Goal: Task Accomplishment & Management: Complete application form

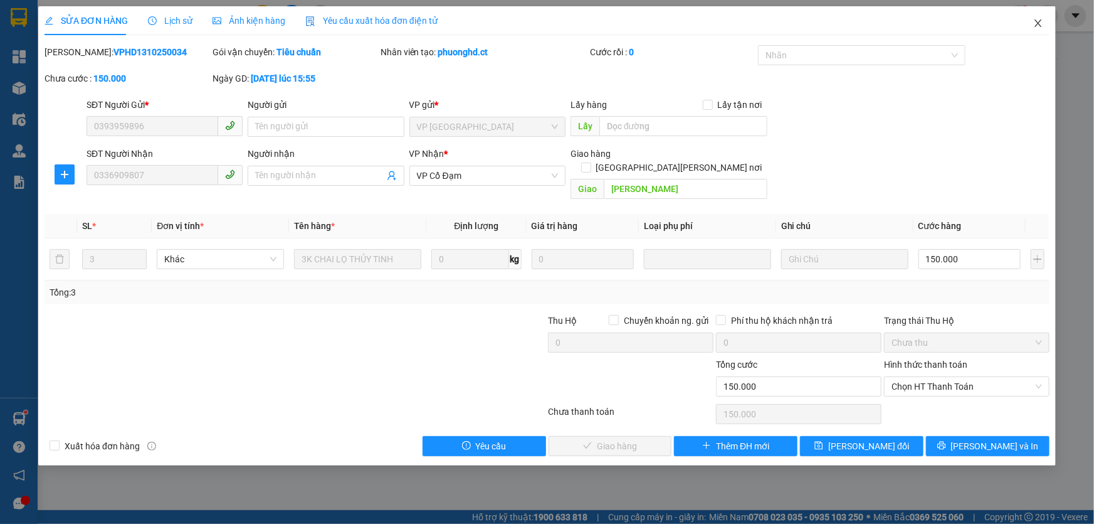
click at [1038, 26] on icon "close" at bounding box center [1038, 23] width 10 height 10
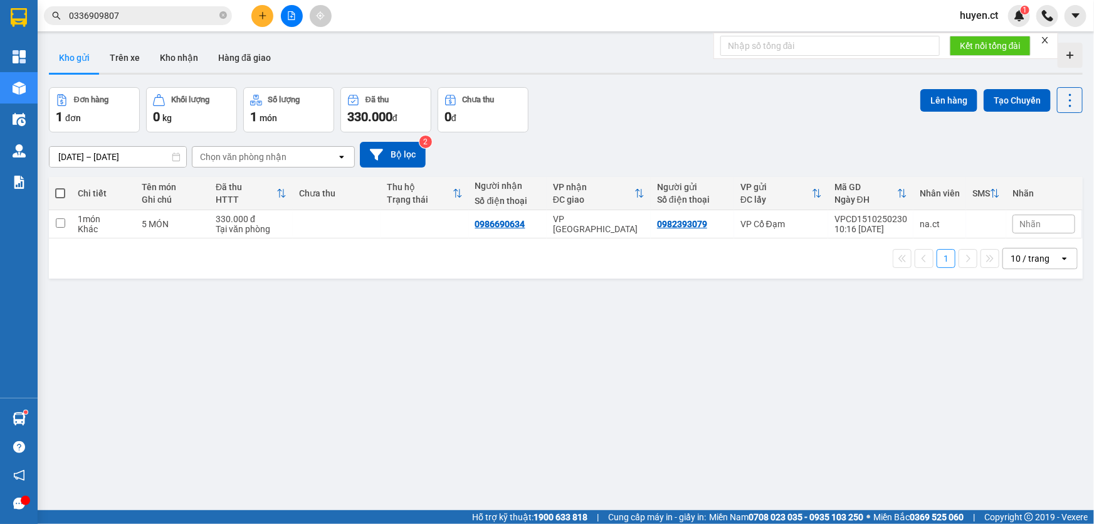
click at [181, 21] on input "0336909807" at bounding box center [143, 16] width 148 height 14
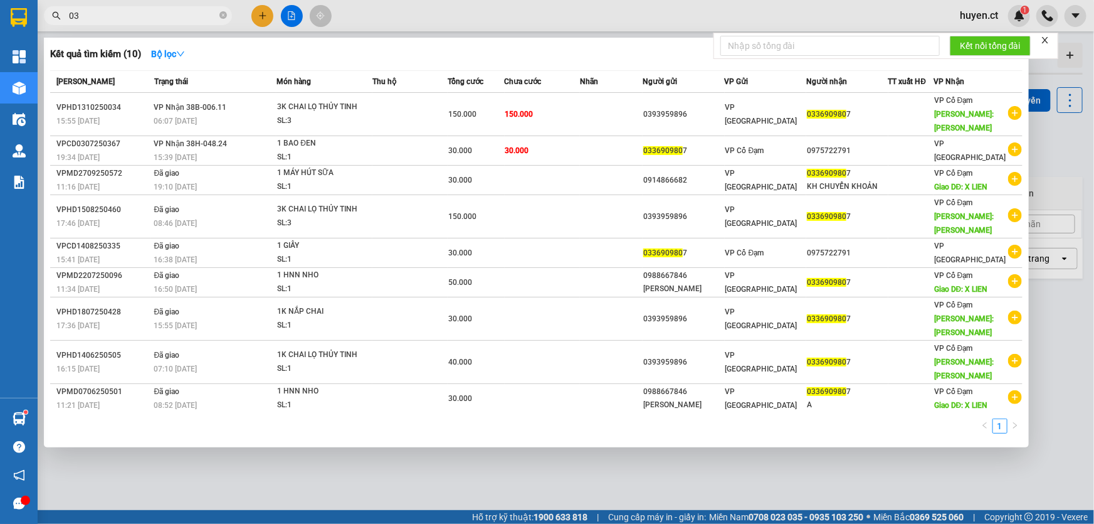
type input "0"
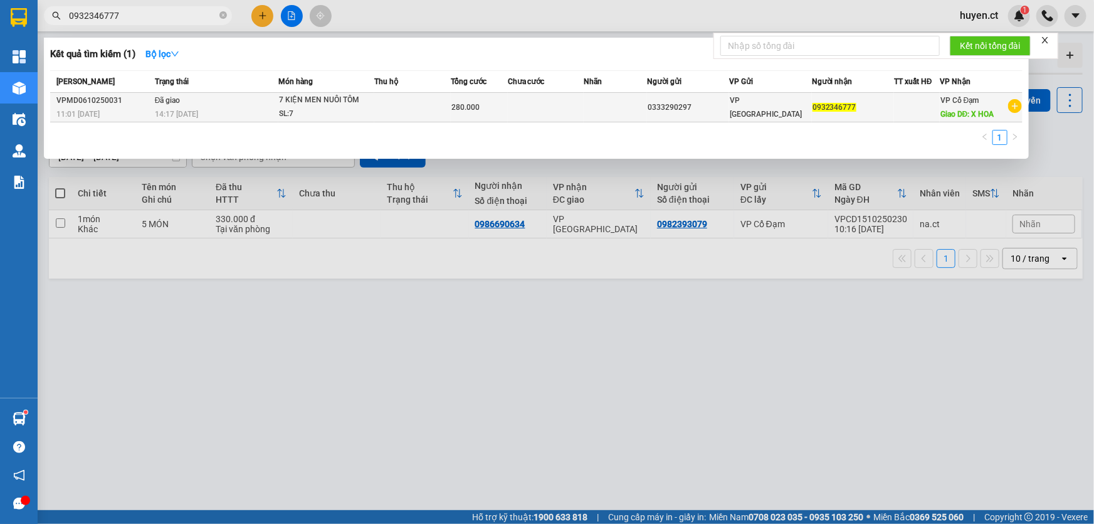
type input "0932346777"
click at [357, 117] on div "SL: 7" at bounding box center [326, 114] width 94 height 14
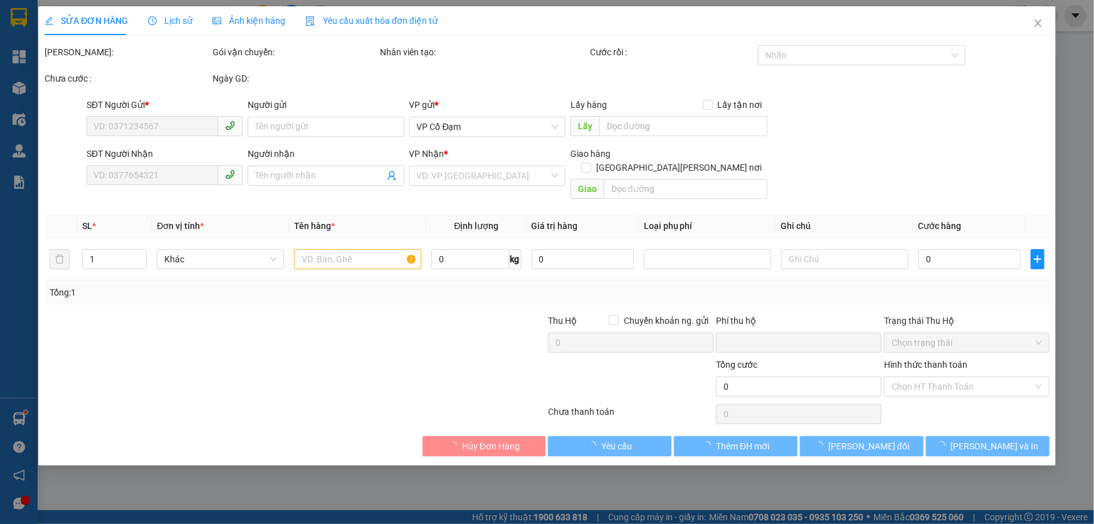
type input "0333290297"
type input "0932346777"
type input "X HOA"
type input "0"
type input "280.000"
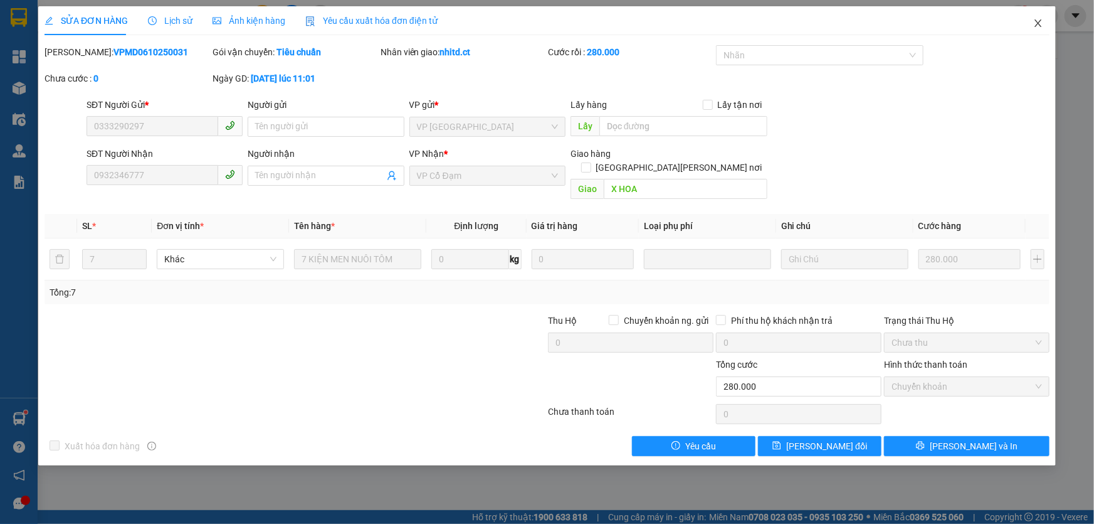
click at [1040, 26] on icon "close" at bounding box center [1038, 23] width 7 height 8
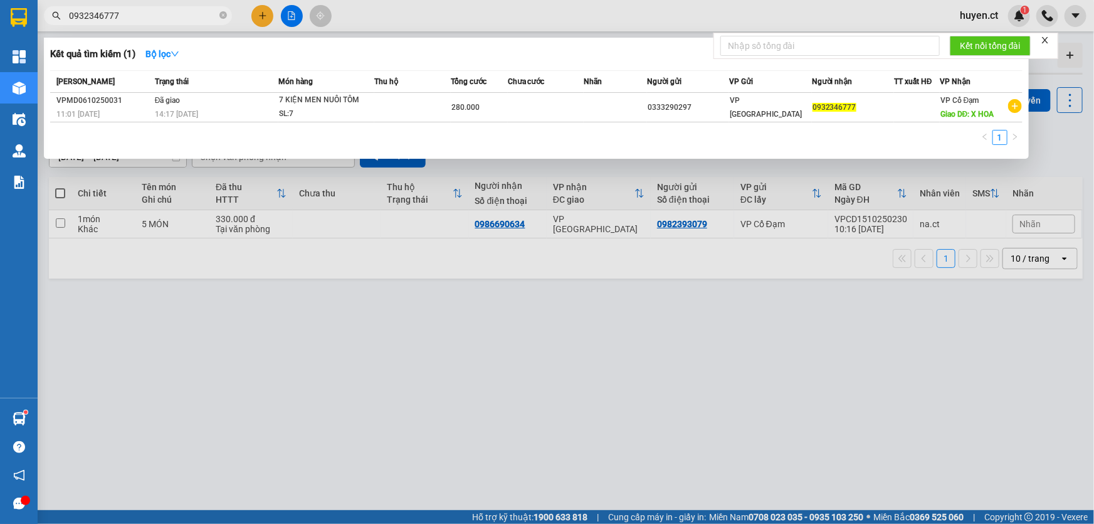
click at [173, 13] on input "0932346777" at bounding box center [143, 16] width 148 height 14
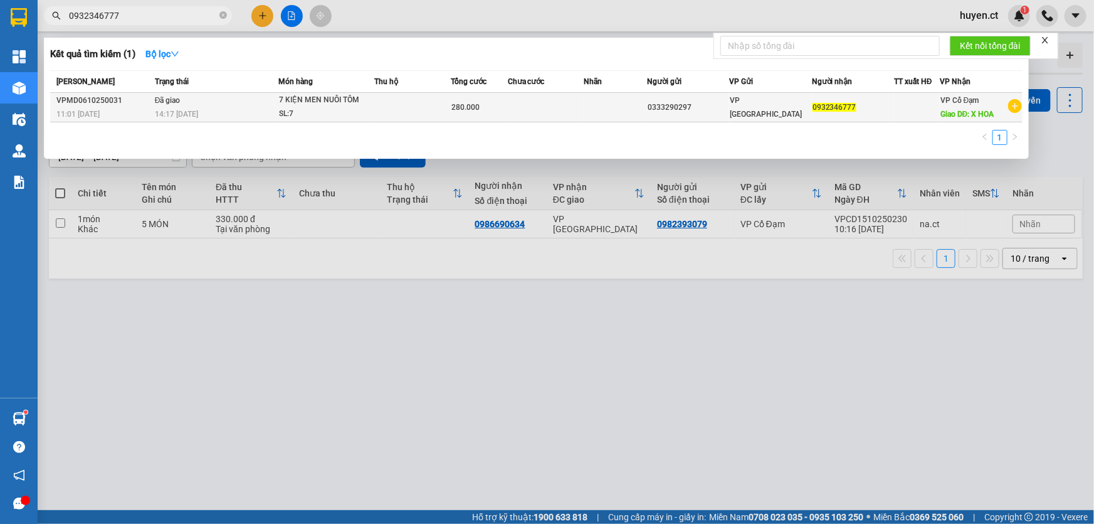
click at [282, 98] on div "7 KIỆN MEN NUÔI TÔM" at bounding box center [326, 100] width 94 height 14
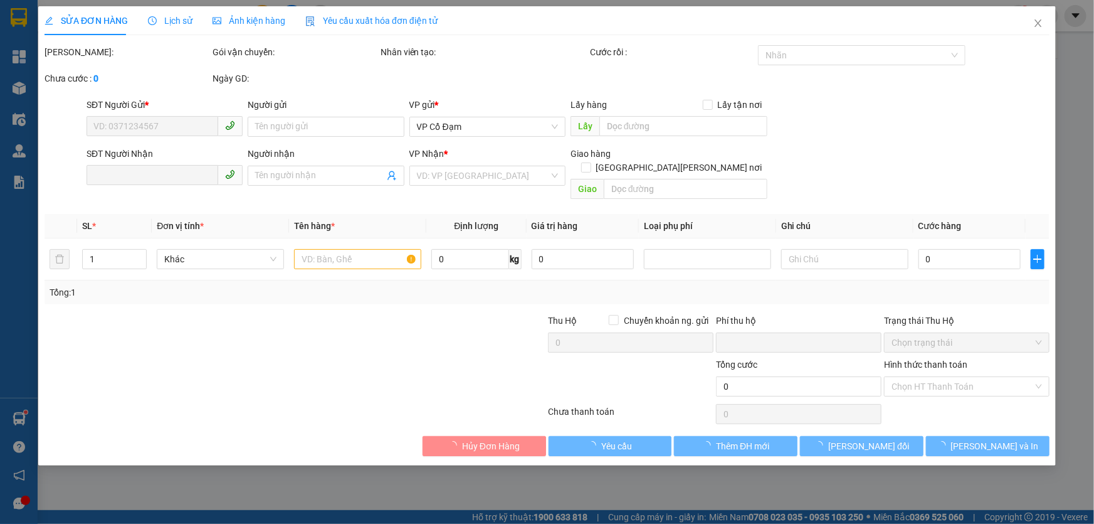
type input "0333290297"
type input "0932346777"
type input "X HOA"
type input "0"
type input "280.000"
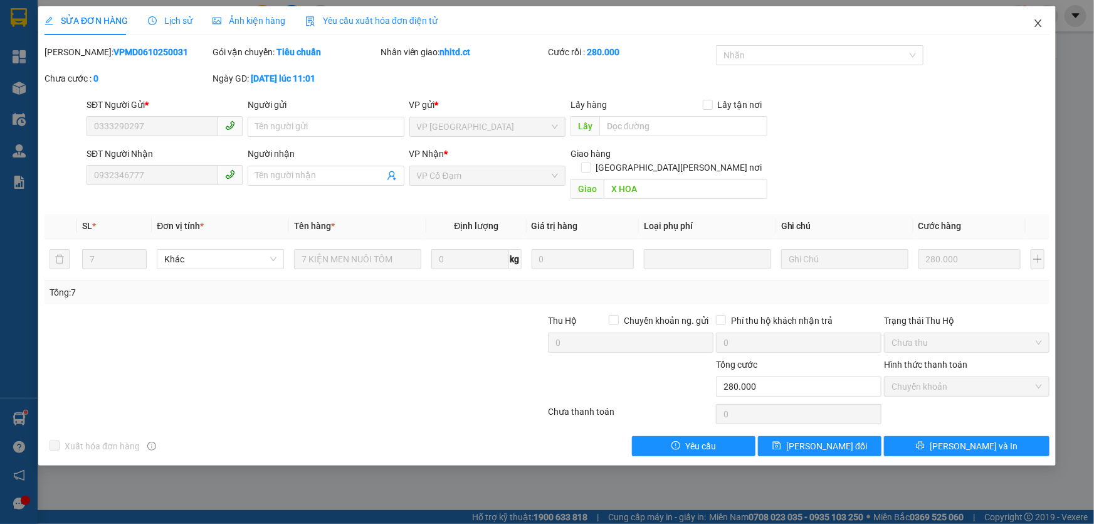
click at [1037, 24] on icon "close" at bounding box center [1038, 23] width 10 height 10
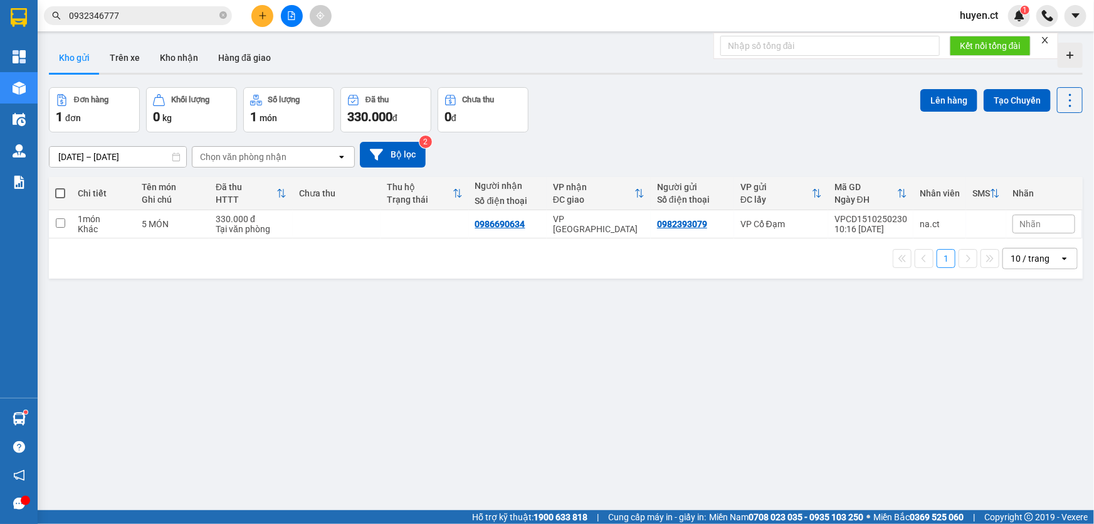
click at [172, 16] on input "0932346777" at bounding box center [143, 16] width 148 height 14
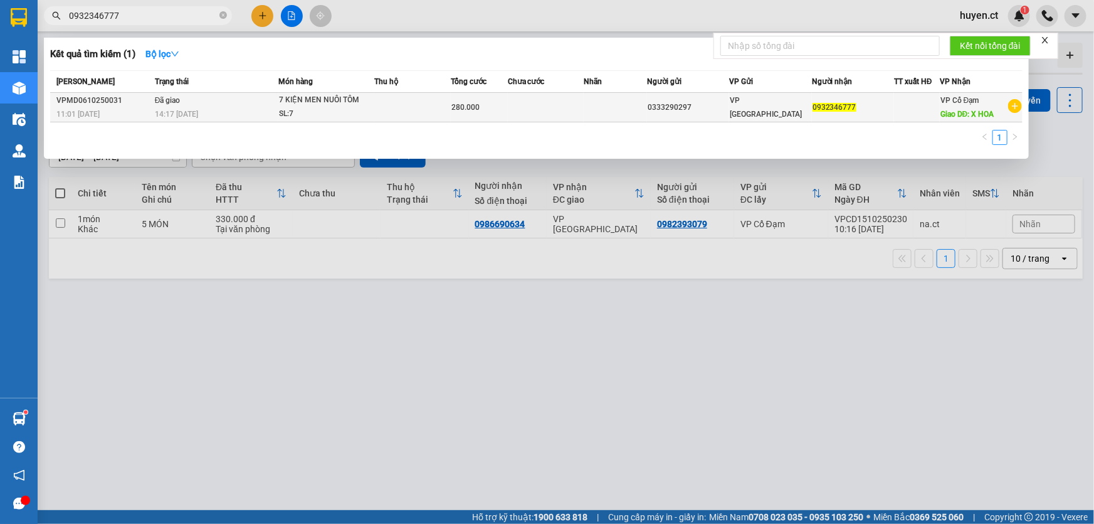
click at [317, 94] on div "7 KIỆN MEN NUÔI TÔM" at bounding box center [326, 100] width 94 height 14
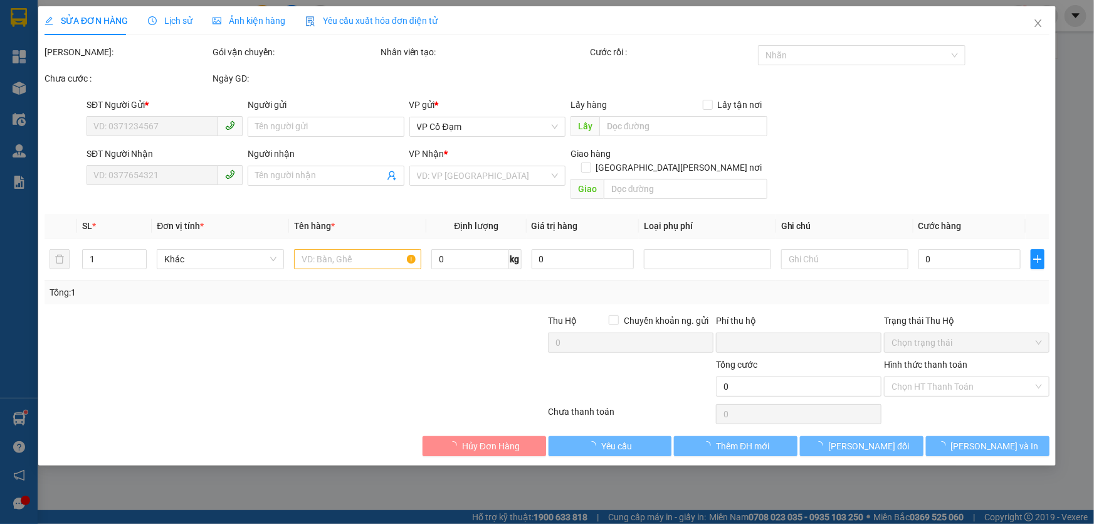
type input "0333290297"
type input "0932346777"
type input "X HOA"
type input "0"
type input "280.000"
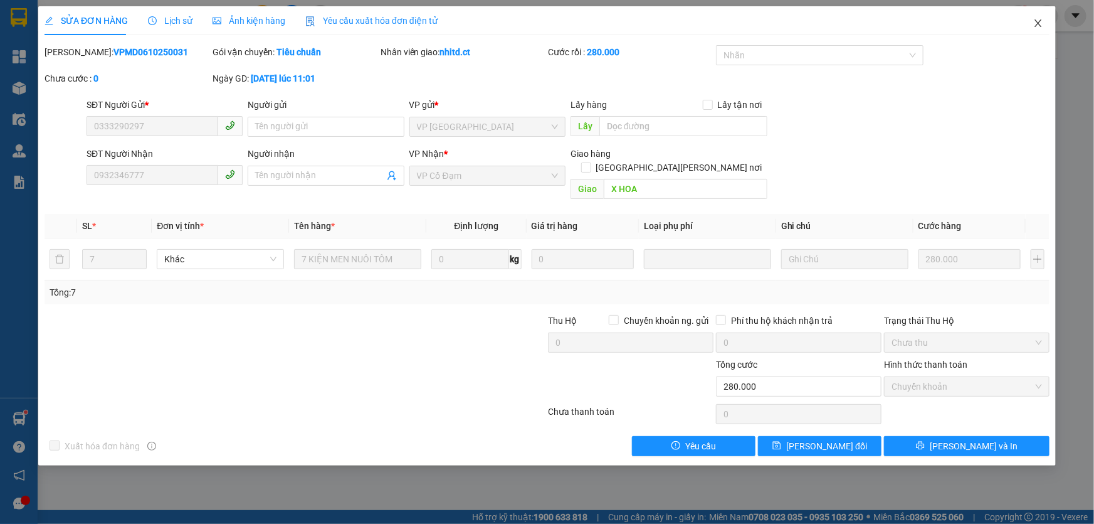
click at [1041, 23] on icon "close" at bounding box center [1038, 23] width 10 height 10
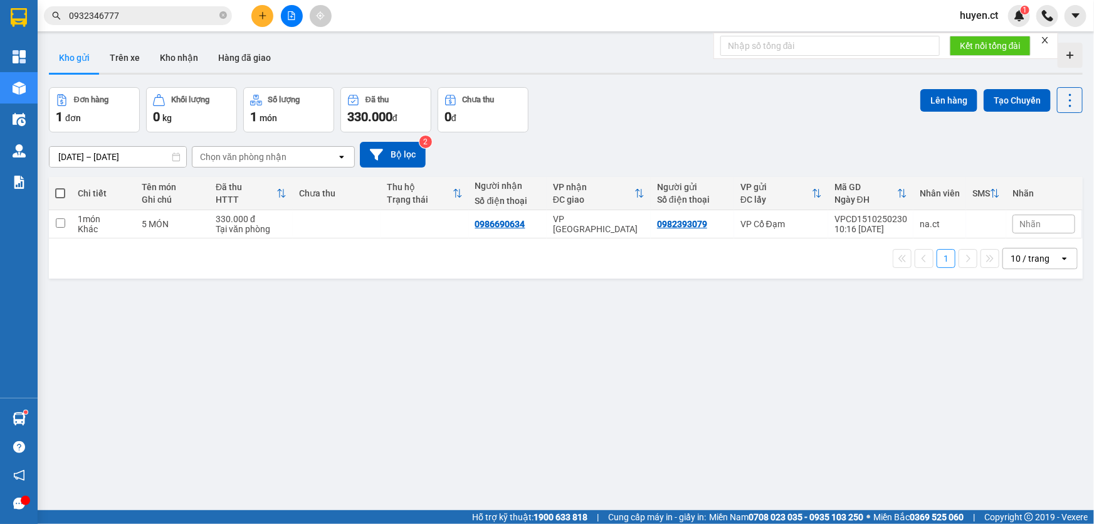
click at [180, 19] on input "0932346777" at bounding box center [143, 16] width 148 height 14
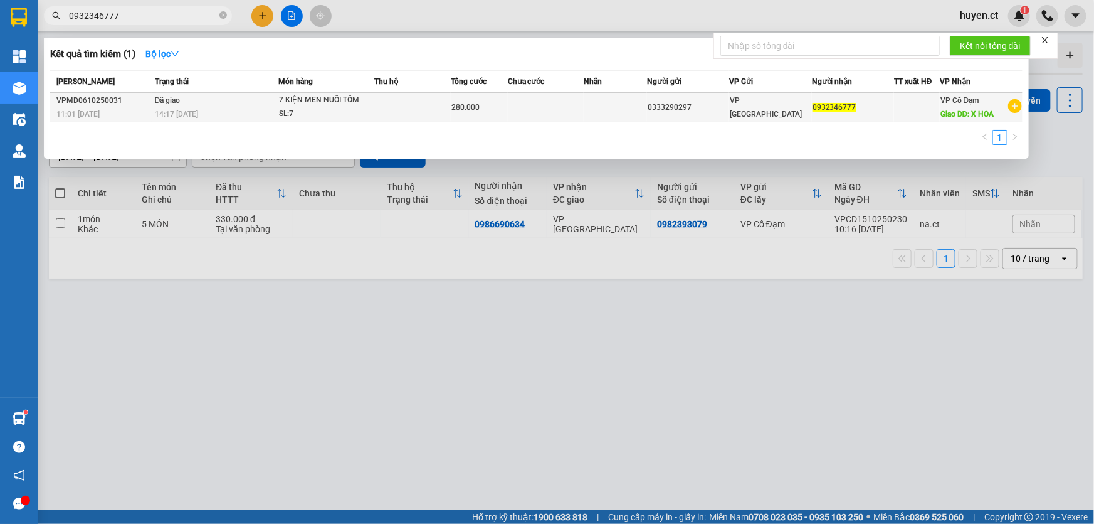
click at [332, 105] on div "7 KIỆN MEN NUÔI TÔM" at bounding box center [326, 100] width 94 height 14
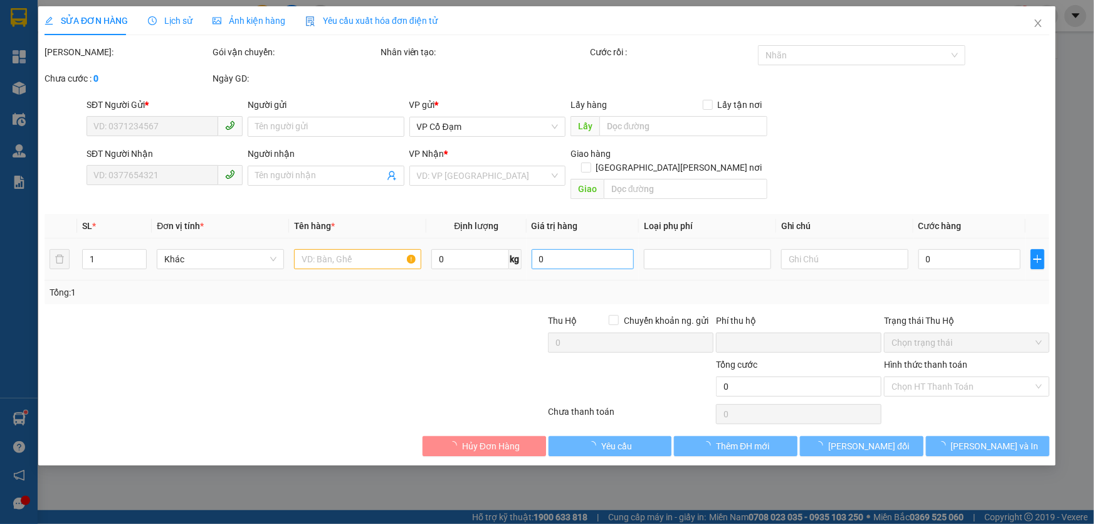
type input "0333290297"
type input "0932346777"
type input "X HOA"
type input "0"
type input "280.000"
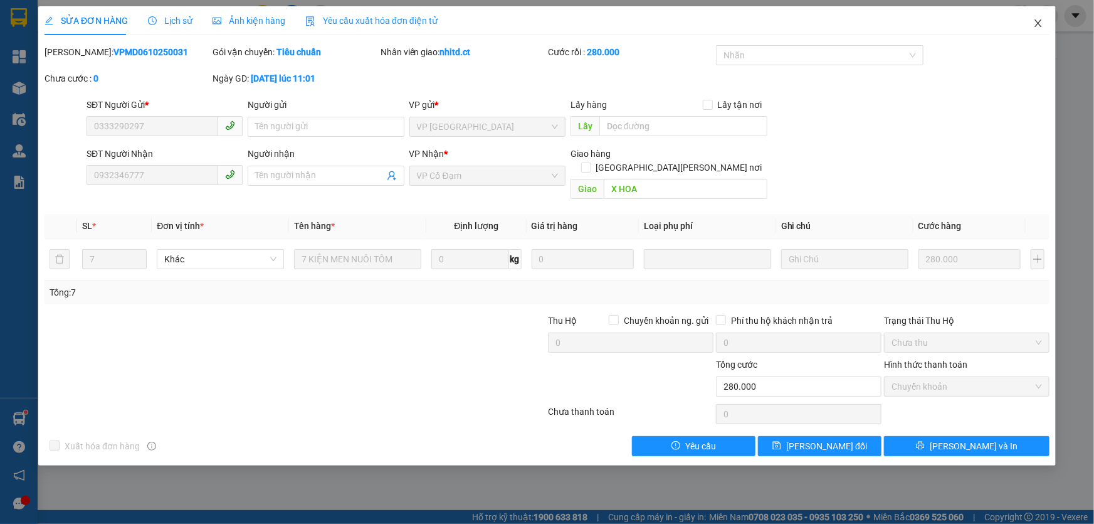
click at [1035, 28] on icon "close" at bounding box center [1038, 23] width 10 height 10
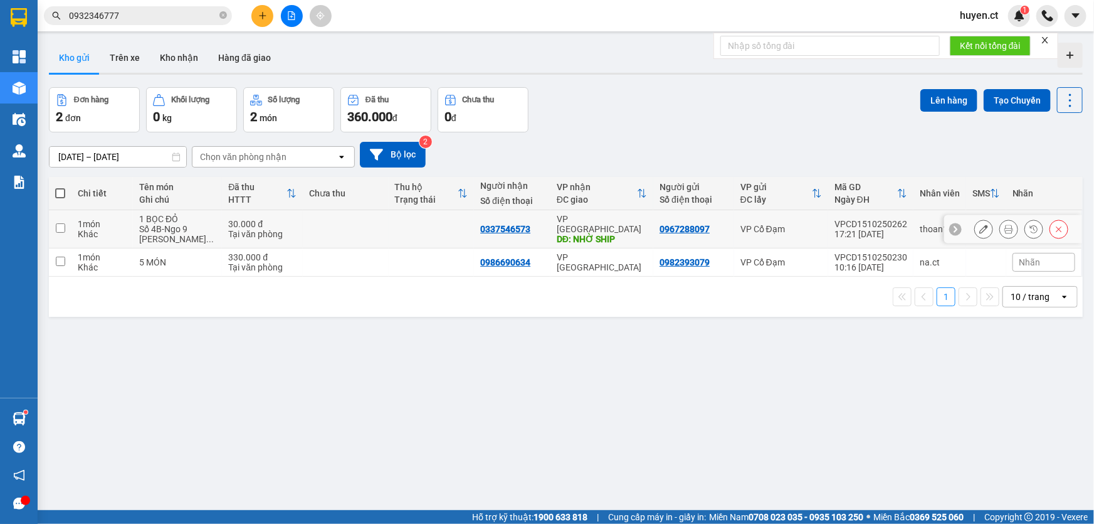
click at [303, 219] on td at bounding box center [346, 229] width 86 height 38
checkbox input "true"
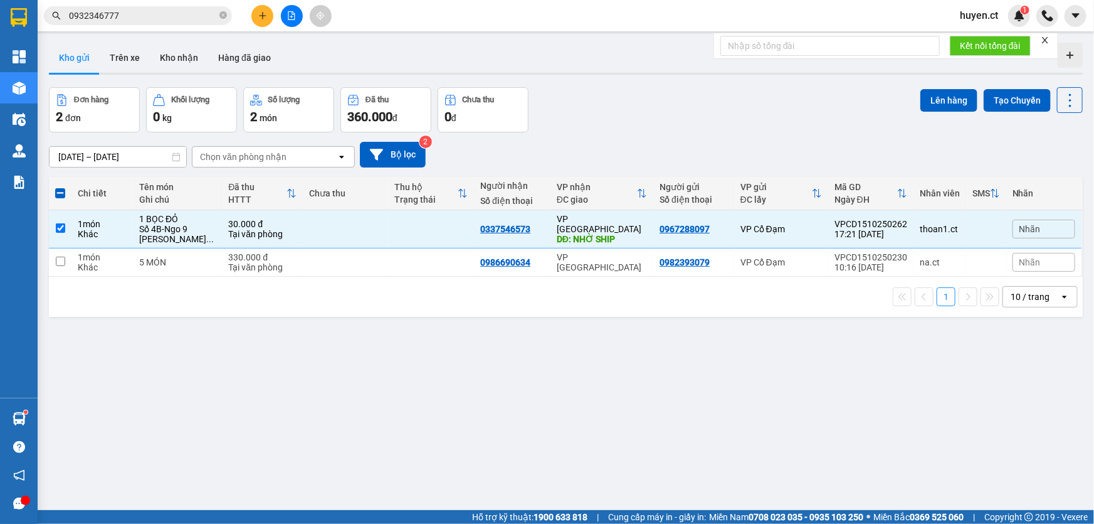
click at [945, 86] on div "ver 1.8.147 Kho gửi Trên xe [PERSON_NAME] Hàng đã [PERSON_NAME] hàng 2 đơn [PER…" at bounding box center [566, 300] width 1044 height 524
click at [1008, 229] on button at bounding box center [1009, 229] width 18 height 22
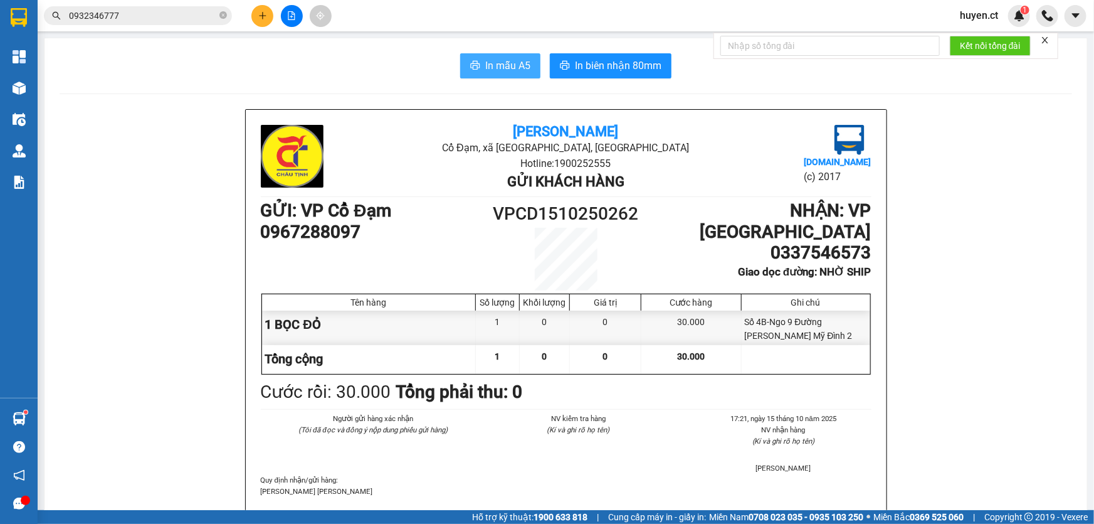
click at [500, 73] on span "In mẫu A5" at bounding box center [507, 66] width 45 height 16
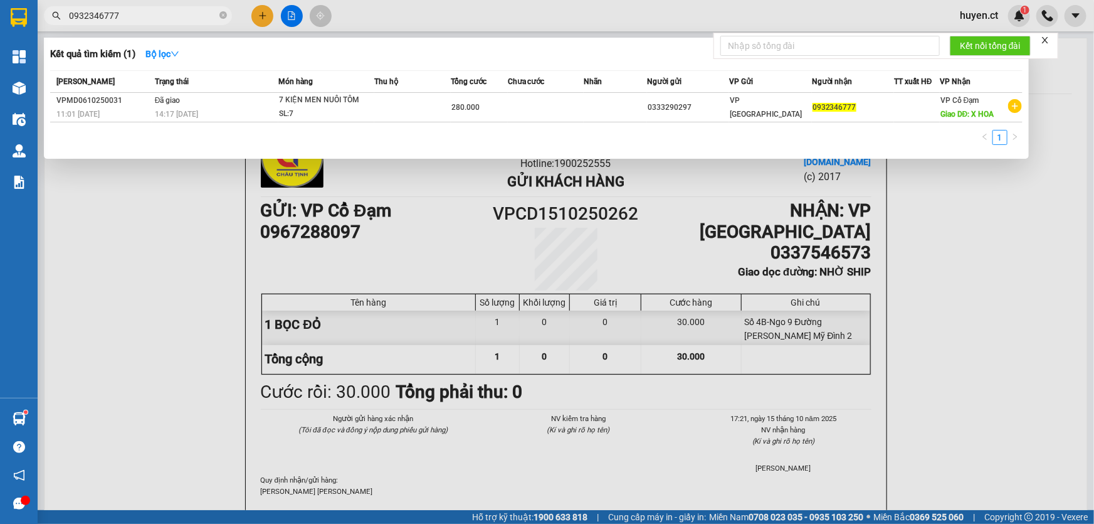
click at [141, 18] on input "0932346777" at bounding box center [143, 16] width 148 height 14
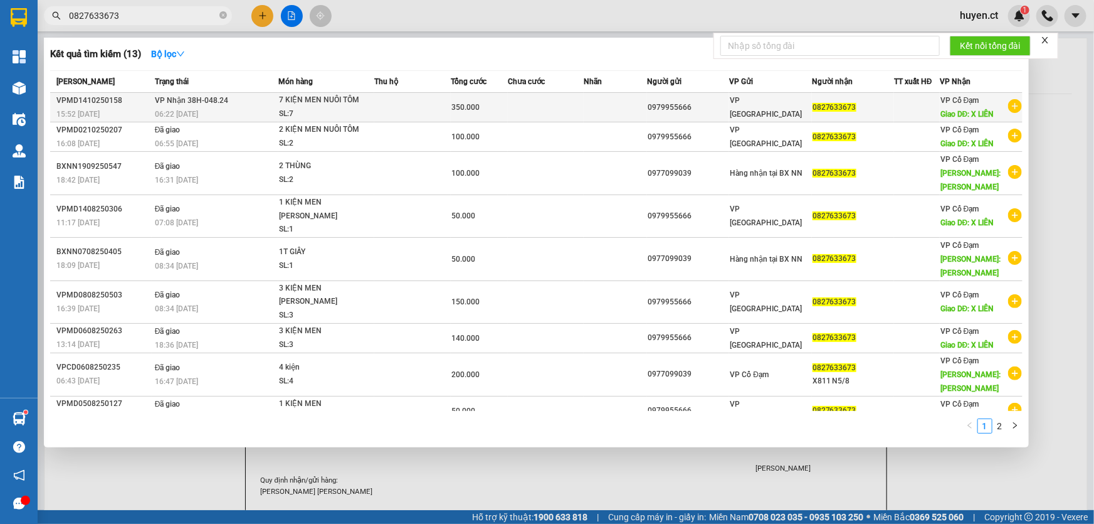
type input "0827633673"
click at [207, 107] on td "[PERSON_NAME] 38H-048.24 06:22 [DATE]" at bounding box center [215, 107] width 127 height 29
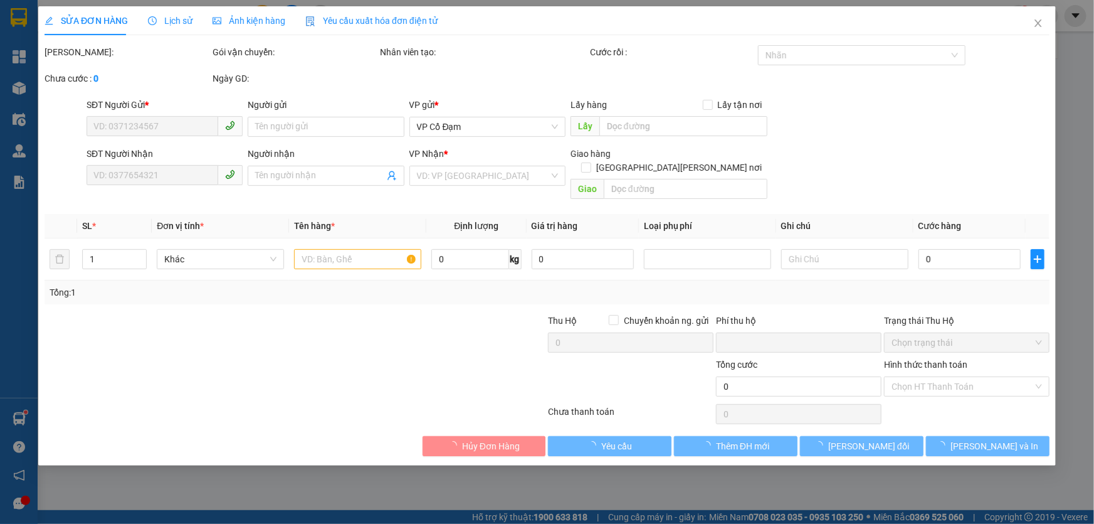
type input "0979955666"
type input "0827633673"
type input "X LIÊN"
type input "0"
type input "350.000"
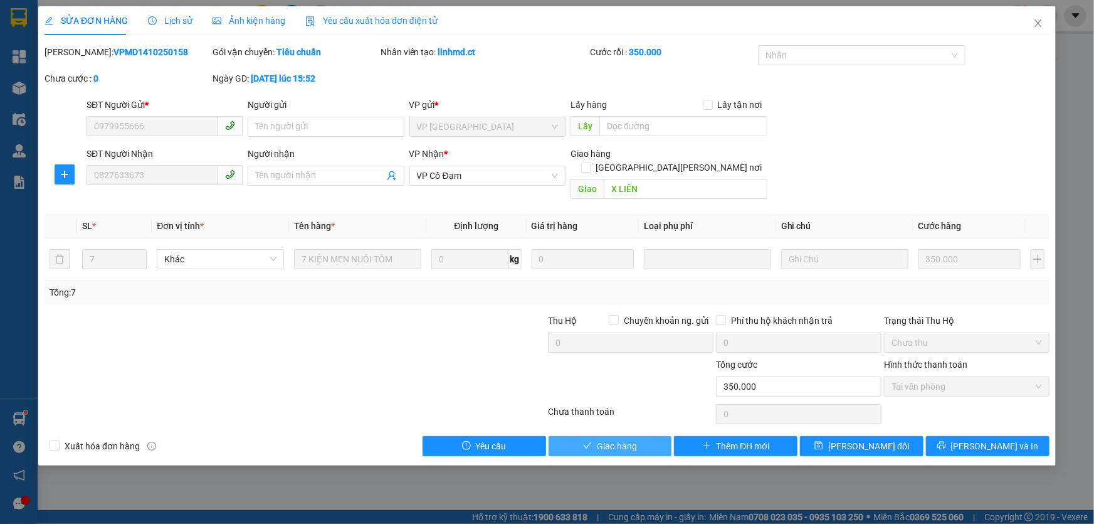
click at [610, 439] on span "Giao hàng" at bounding box center [617, 446] width 40 height 14
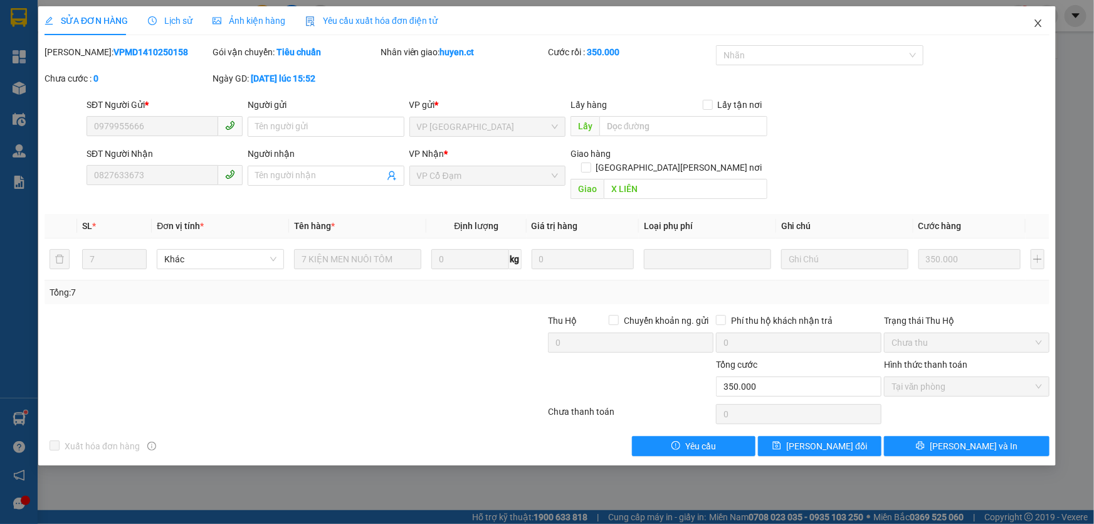
click at [1031, 22] on span "Close" at bounding box center [1038, 23] width 35 height 35
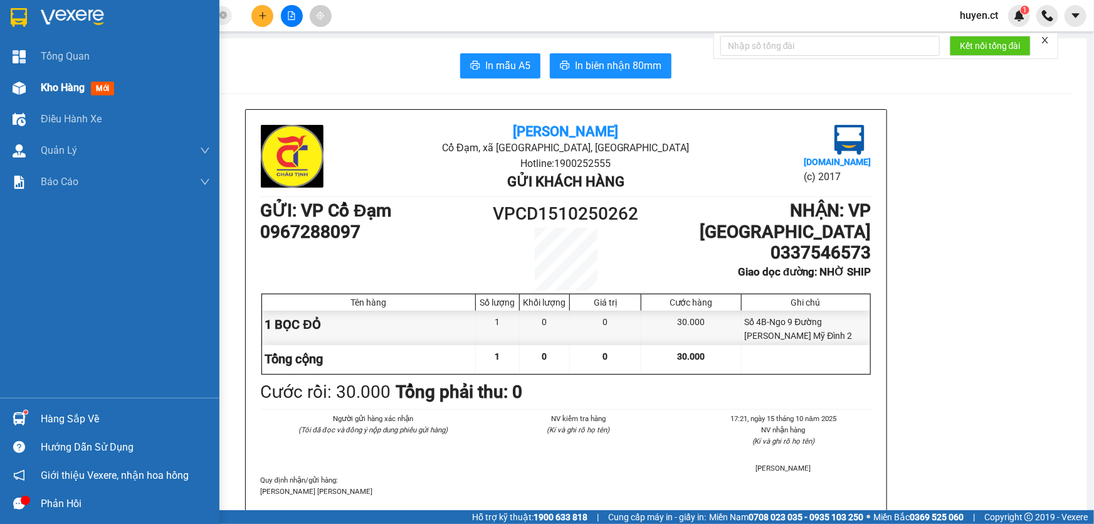
click at [105, 79] on div "Kho hàng mới" at bounding box center [125, 87] width 169 height 31
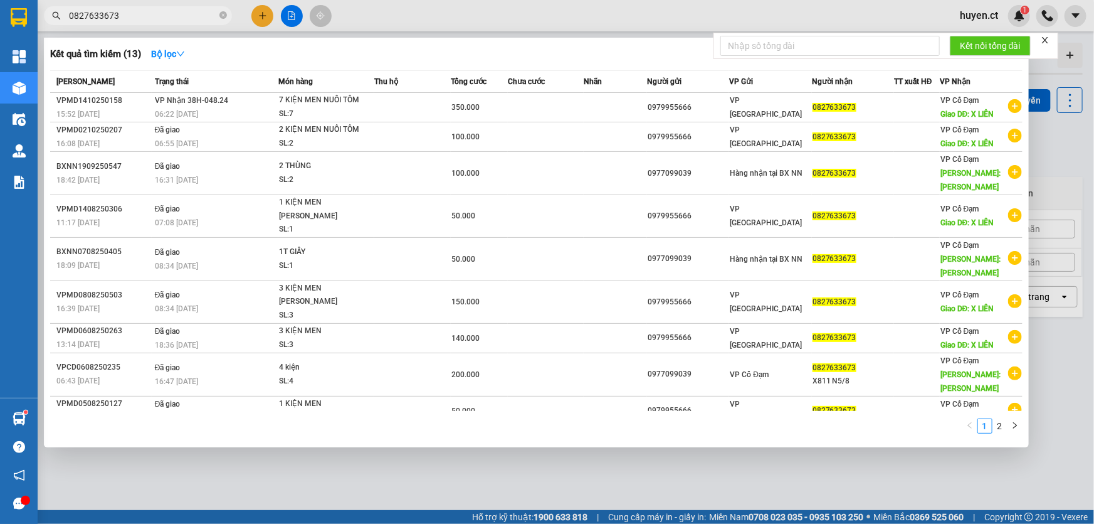
click at [192, 18] on input "0827633673" at bounding box center [143, 16] width 148 height 14
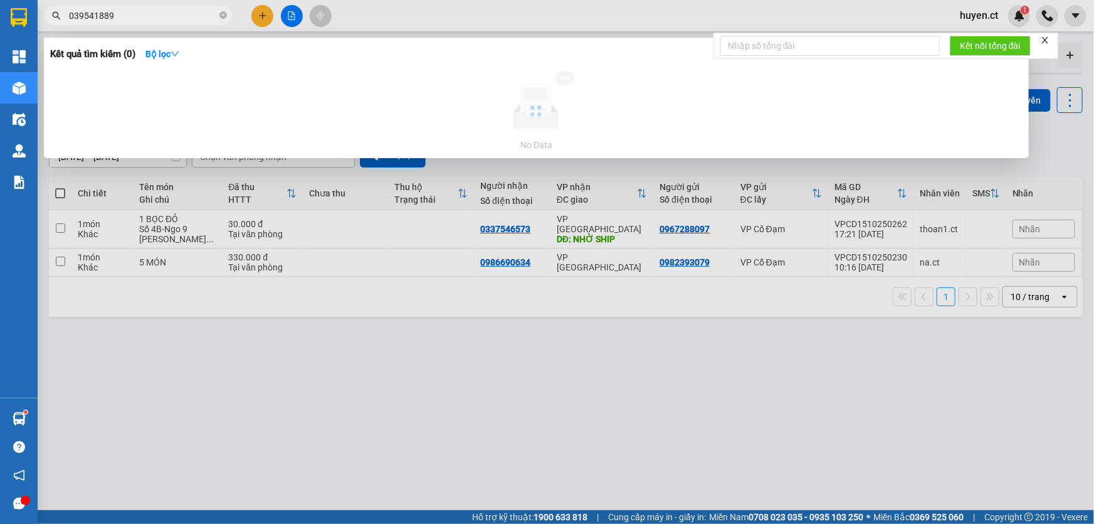
type input "0395418897"
click at [176, 19] on input "0395418897" at bounding box center [143, 16] width 148 height 14
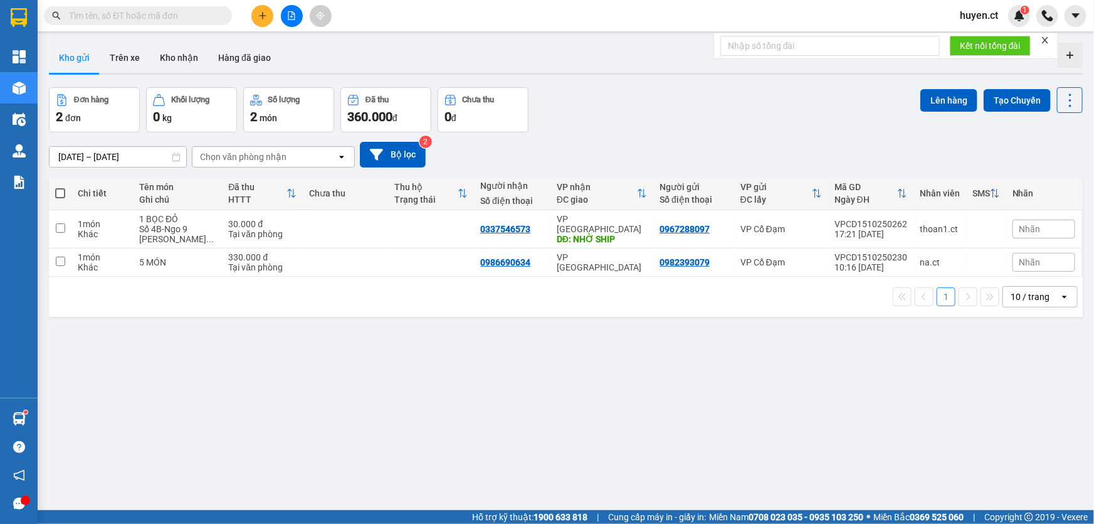
type input "0"
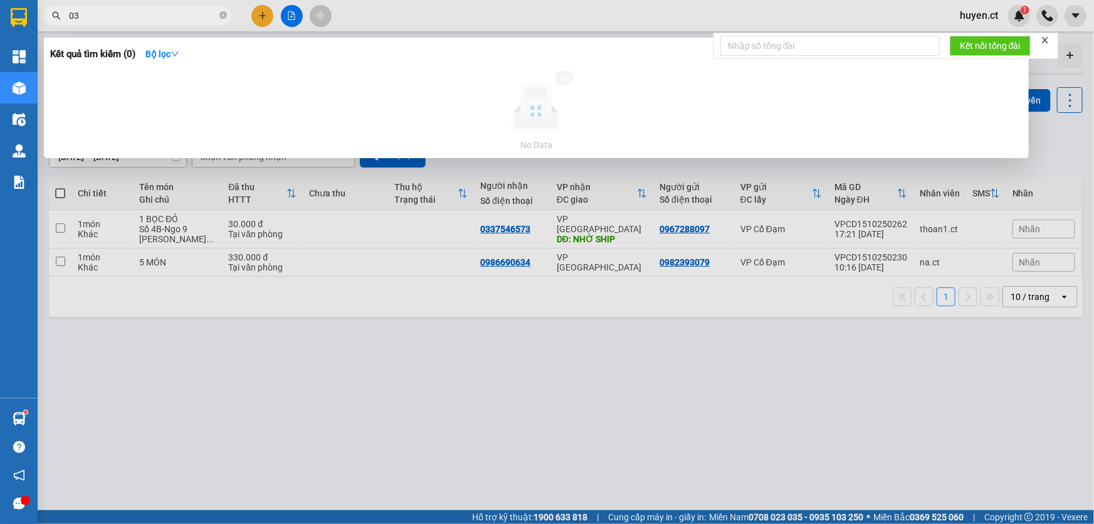
type input "0"
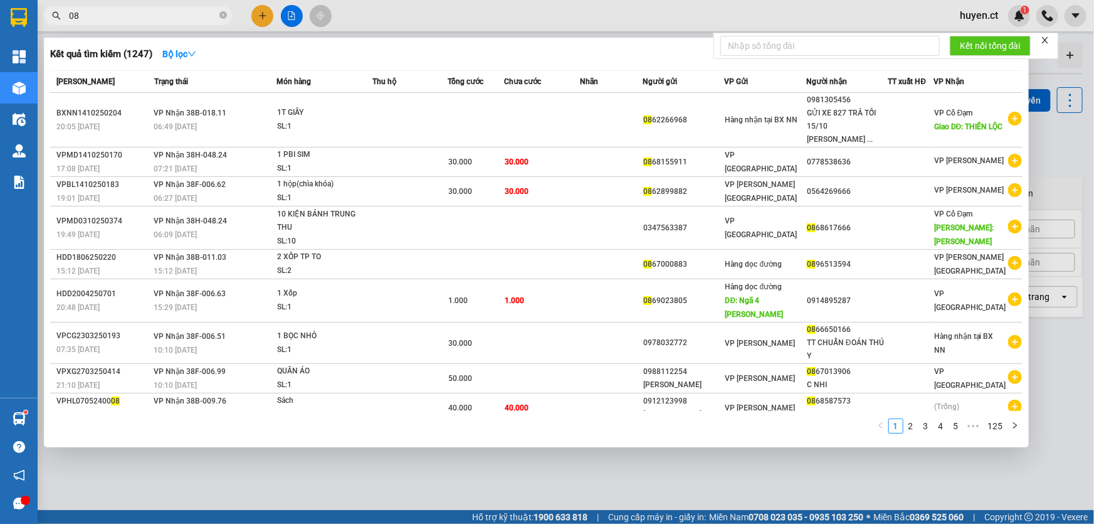
type input "0"
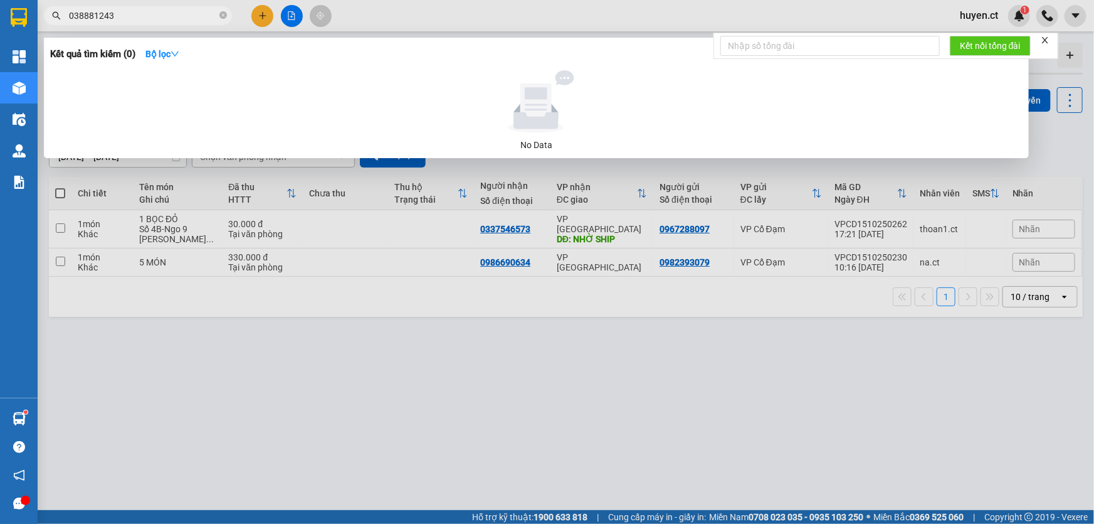
type input "0388812432"
click at [103, 19] on input "0388812432" at bounding box center [143, 16] width 148 height 14
click at [156, 18] on input "0388812432" at bounding box center [143, 16] width 148 height 14
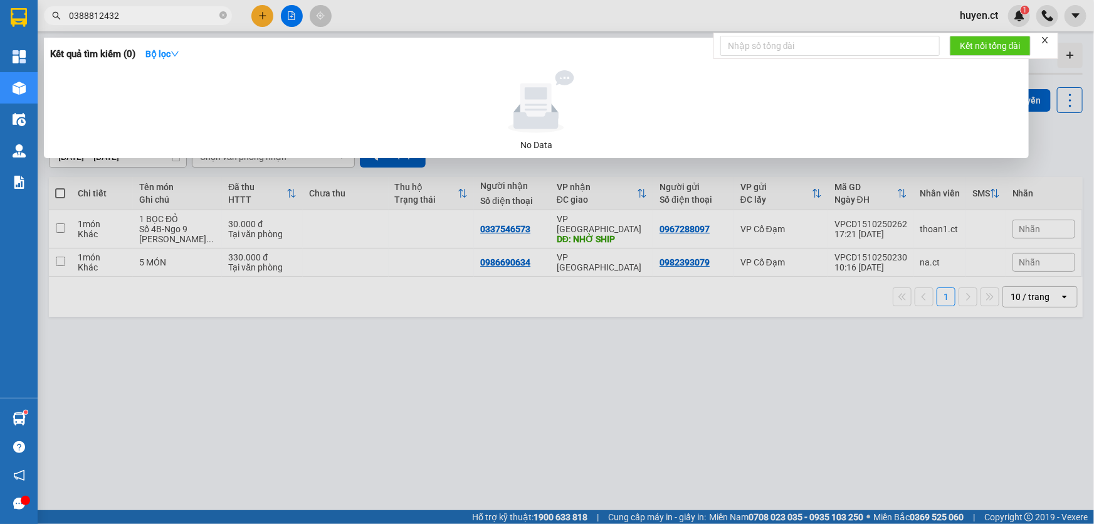
click at [156, 18] on input "0388812432" at bounding box center [143, 16] width 148 height 14
click at [222, 18] on icon "close-circle" at bounding box center [223, 15] width 8 height 8
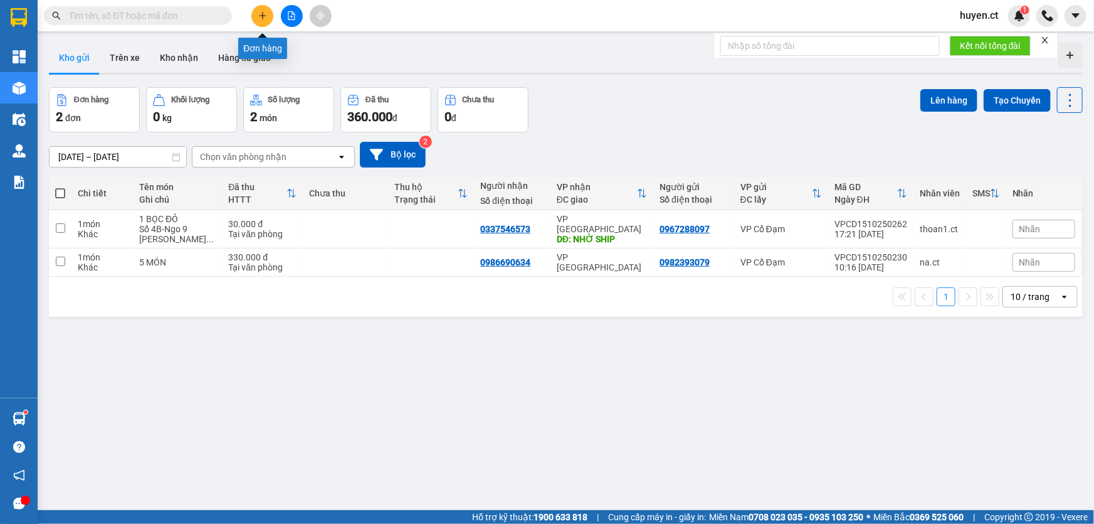
click at [255, 21] on button at bounding box center [262, 16] width 22 height 22
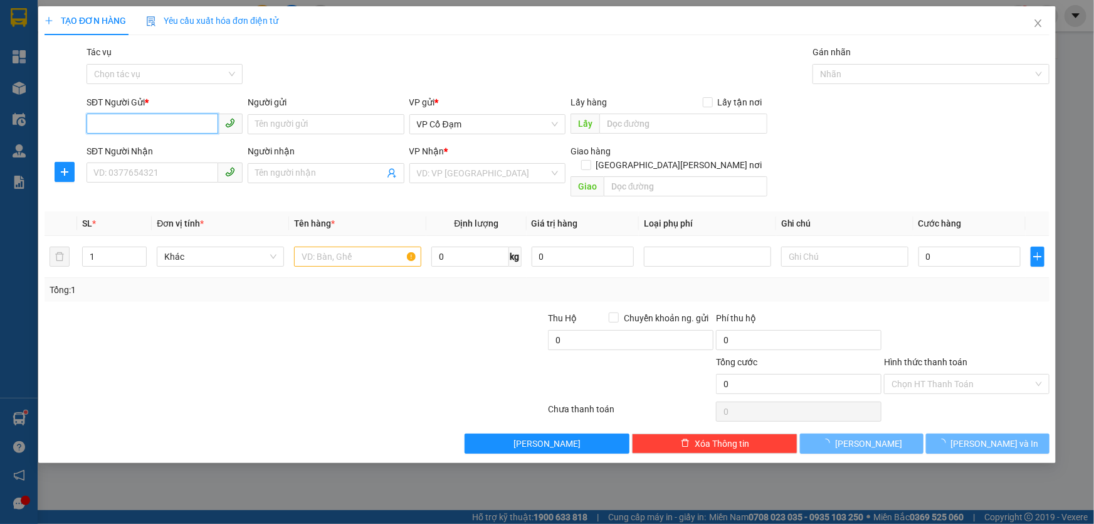
click at [164, 128] on input "SĐT Người Gửi *" at bounding box center [153, 123] width 132 height 20
type input "0366841476"
click at [167, 179] on input "SĐT Người Nhận" at bounding box center [153, 172] width 132 height 20
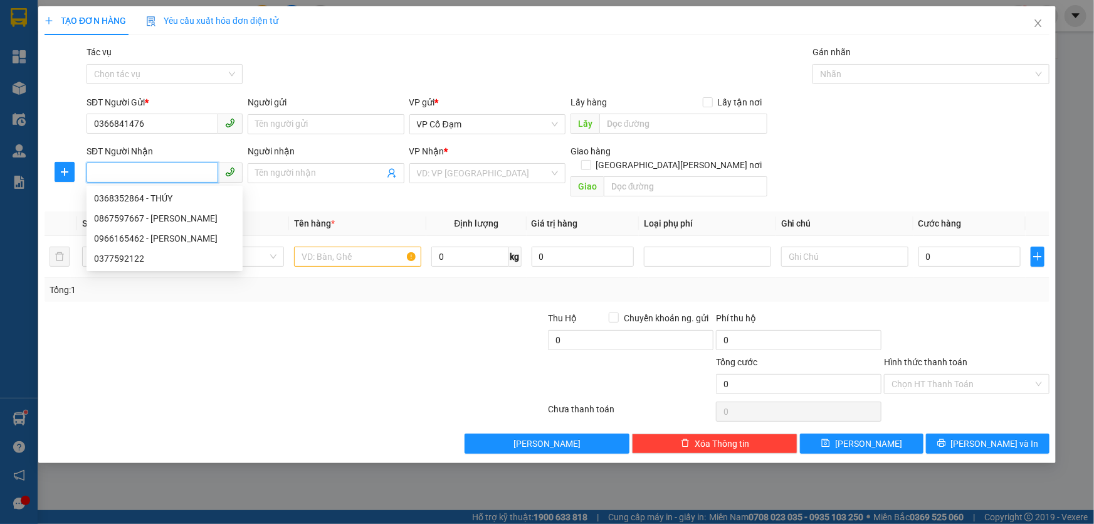
type input "0"
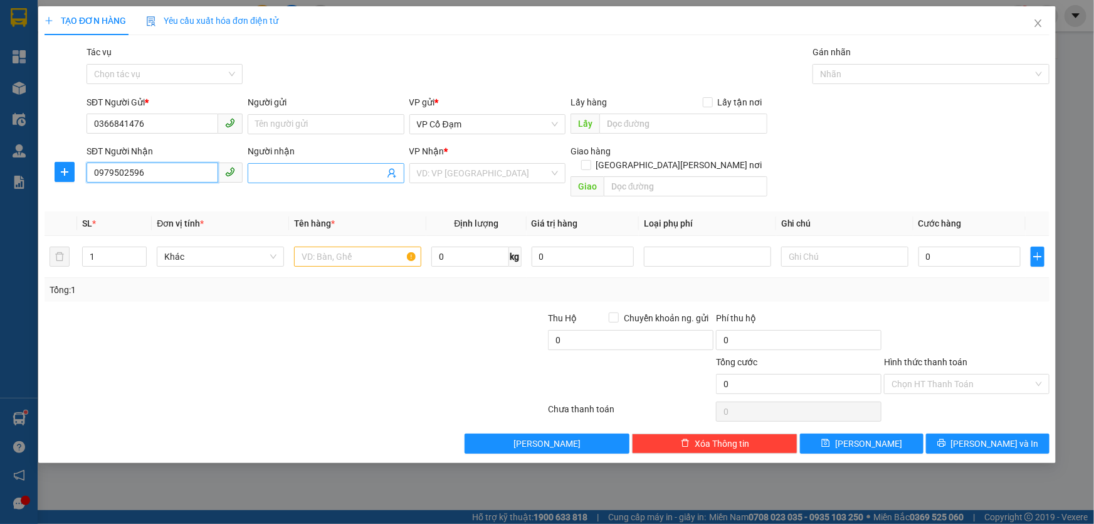
type input "0979502596"
click at [301, 178] on input "Người nhận" at bounding box center [319, 173] width 129 height 14
type input "C"
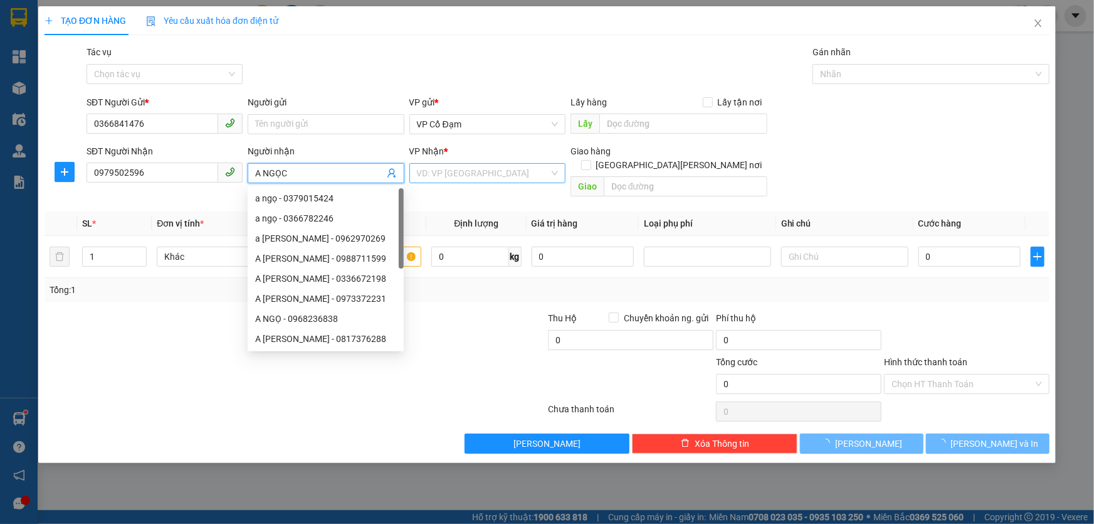
type input "A NGỌC"
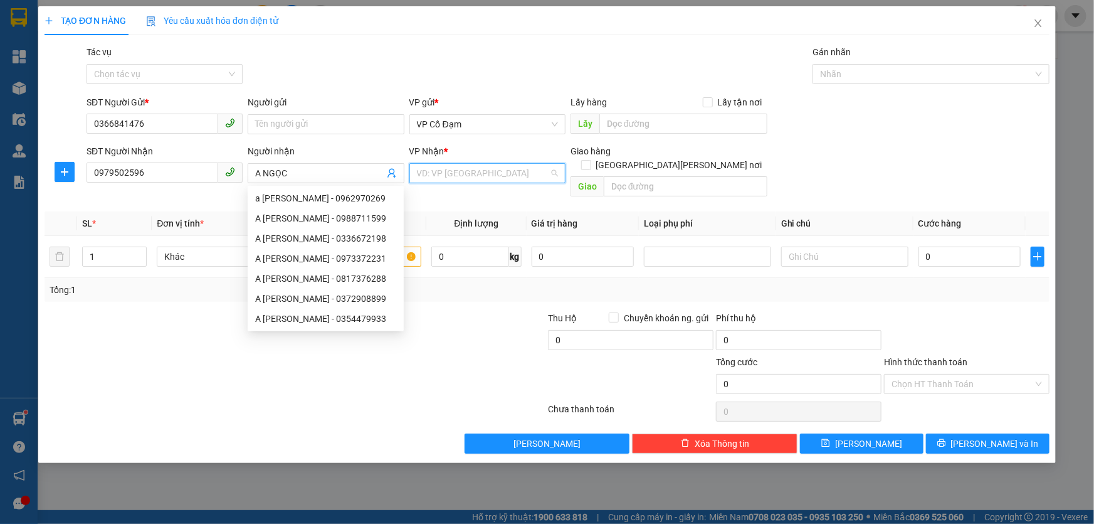
click at [470, 174] on input "search" at bounding box center [483, 173] width 132 height 19
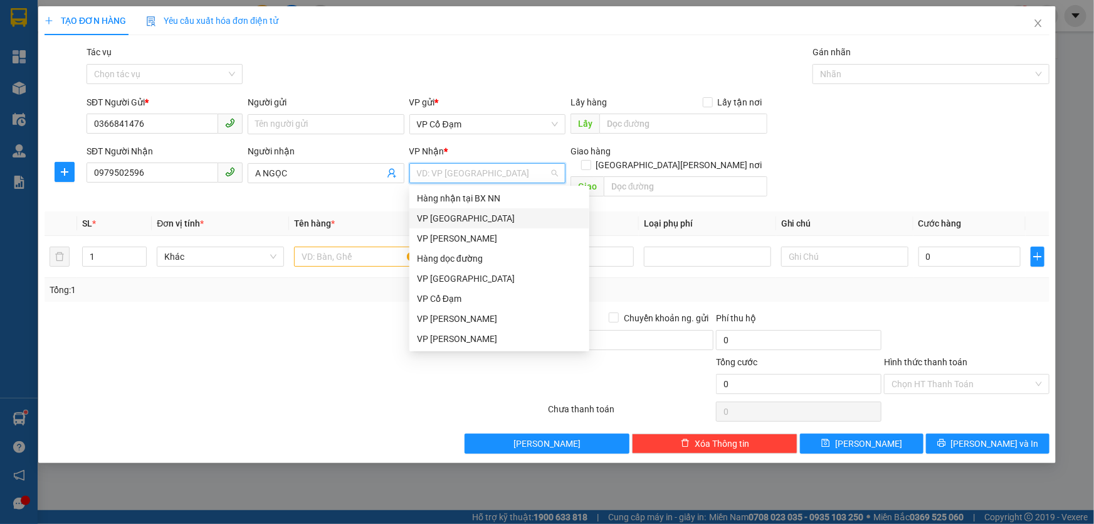
click at [456, 219] on div "VP [GEOGRAPHIC_DATA]" at bounding box center [499, 218] width 165 height 14
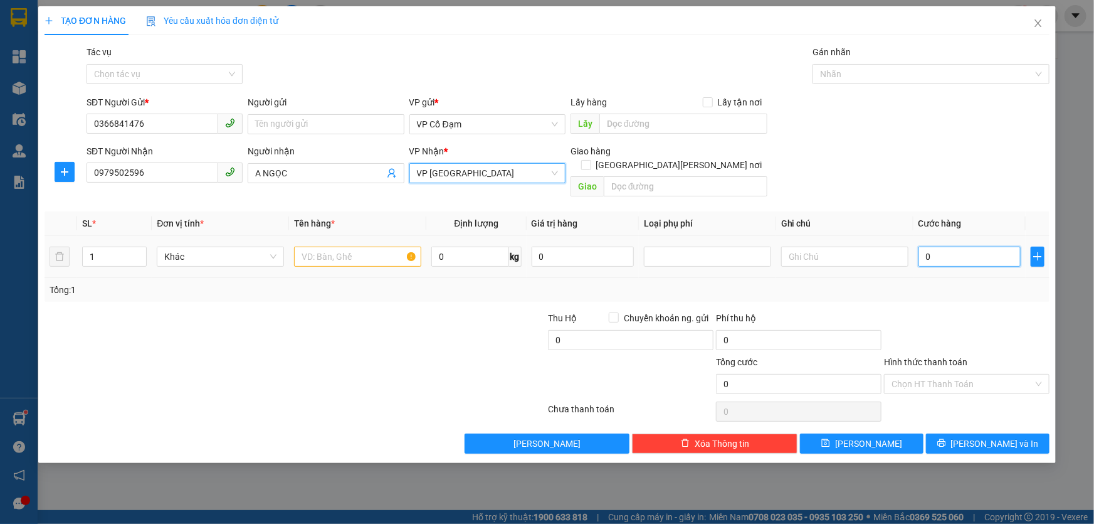
click at [954, 246] on input "0" at bounding box center [970, 256] width 102 height 20
type input "3"
type input "30"
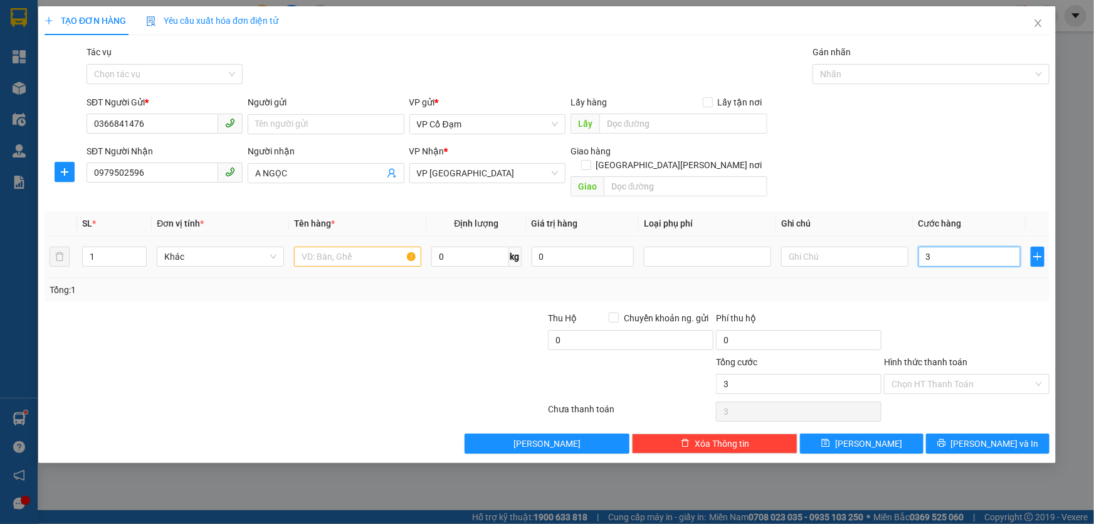
type input "30"
click at [969, 283] on div "Tổng: 1" at bounding box center [547, 290] width 995 height 14
type input "30.000"
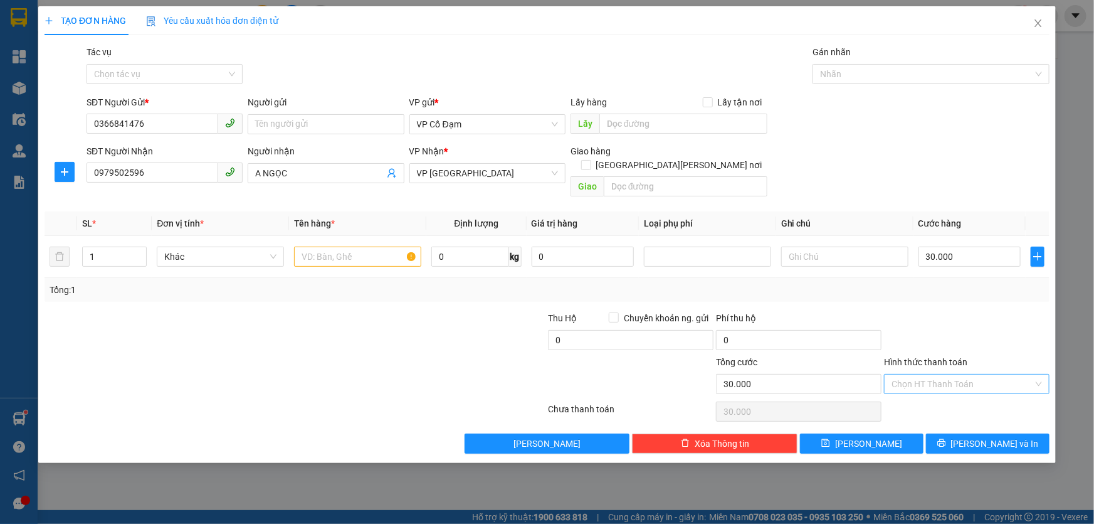
click at [925, 374] on input "Hình thức thanh toán" at bounding box center [963, 383] width 142 height 19
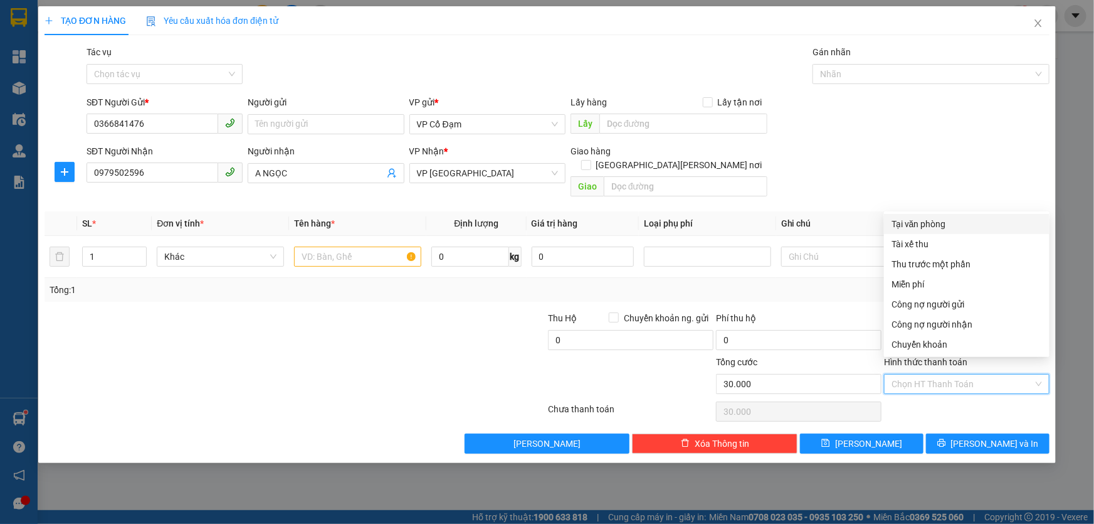
click at [918, 226] on div "Tại văn phòng" at bounding box center [967, 224] width 150 height 14
type input "0"
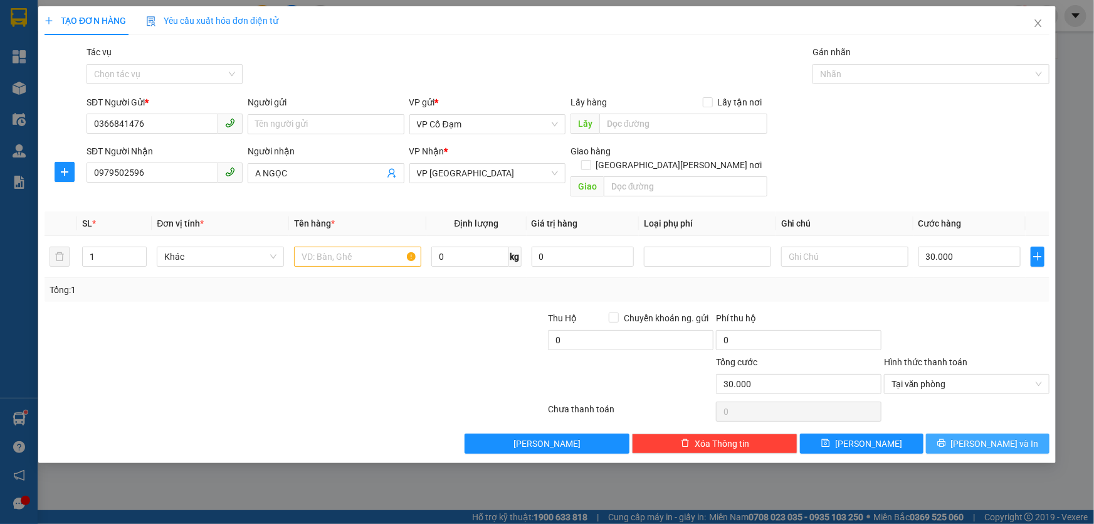
click at [955, 433] on button "[PERSON_NAME] và In" at bounding box center [988, 443] width 124 height 20
click at [945, 439] on icon "printer" at bounding box center [941, 443] width 8 height 8
click at [357, 251] on input "text" at bounding box center [357, 256] width 127 height 20
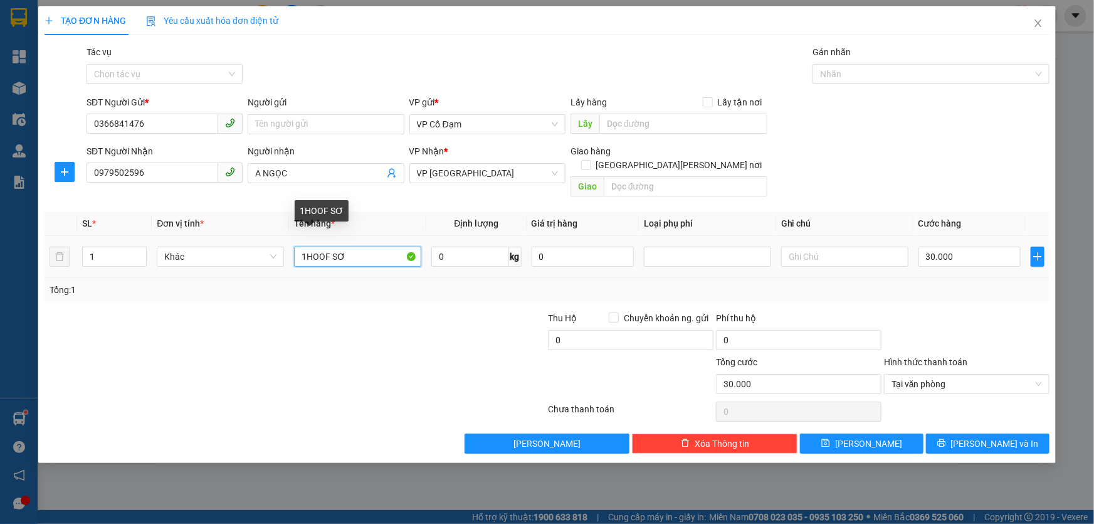
click at [328, 246] on input "1HOOF SƠ" at bounding box center [357, 256] width 127 height 20
type input "1HO SƠ"
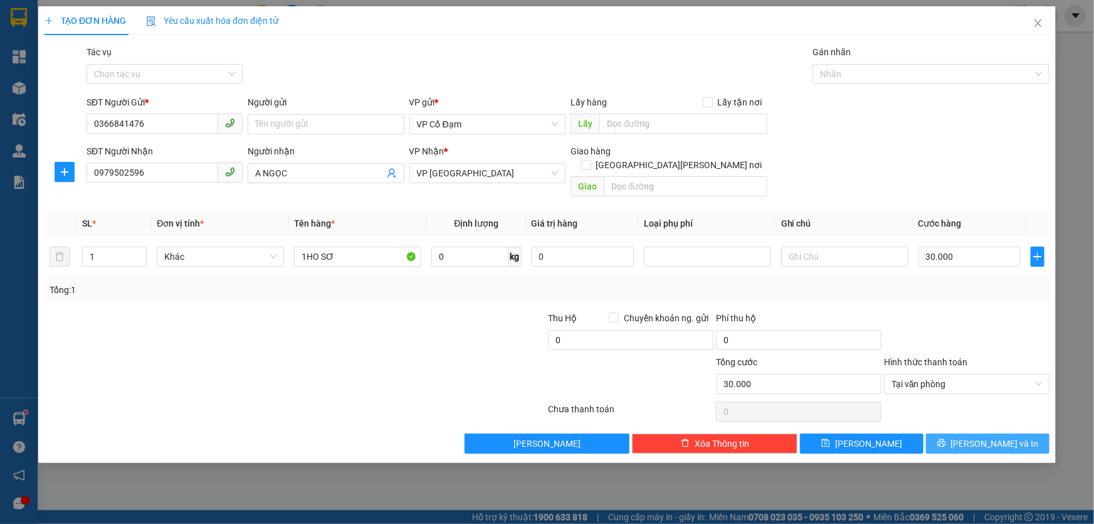
click at [946, 438] on icon "printer" at bounding box center [941, 442] width 9 height 9
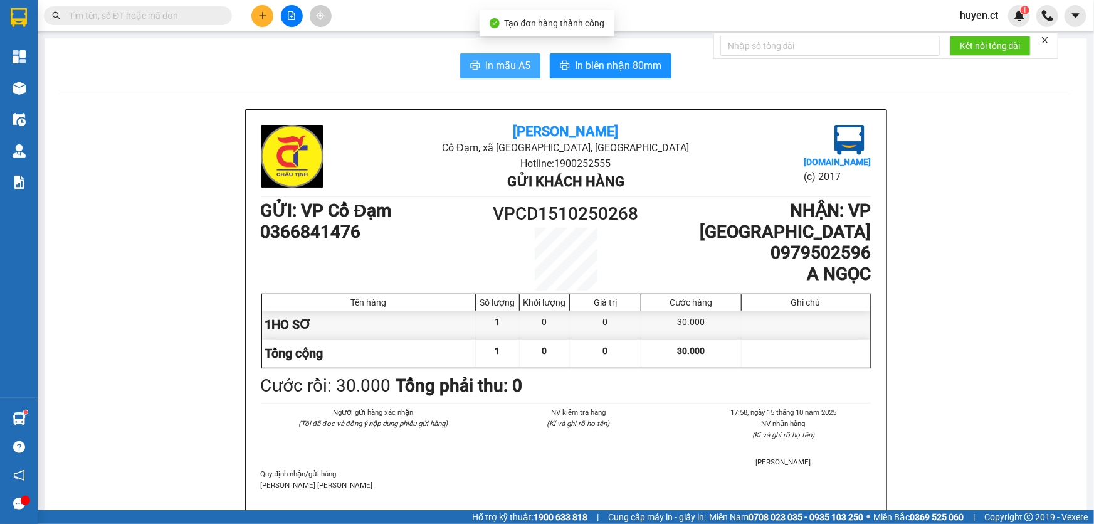
click at [499, 58] on span "In mẫu A5" at bounding box center [507, 66] width 45 height 16
